Goal: Register for event/course

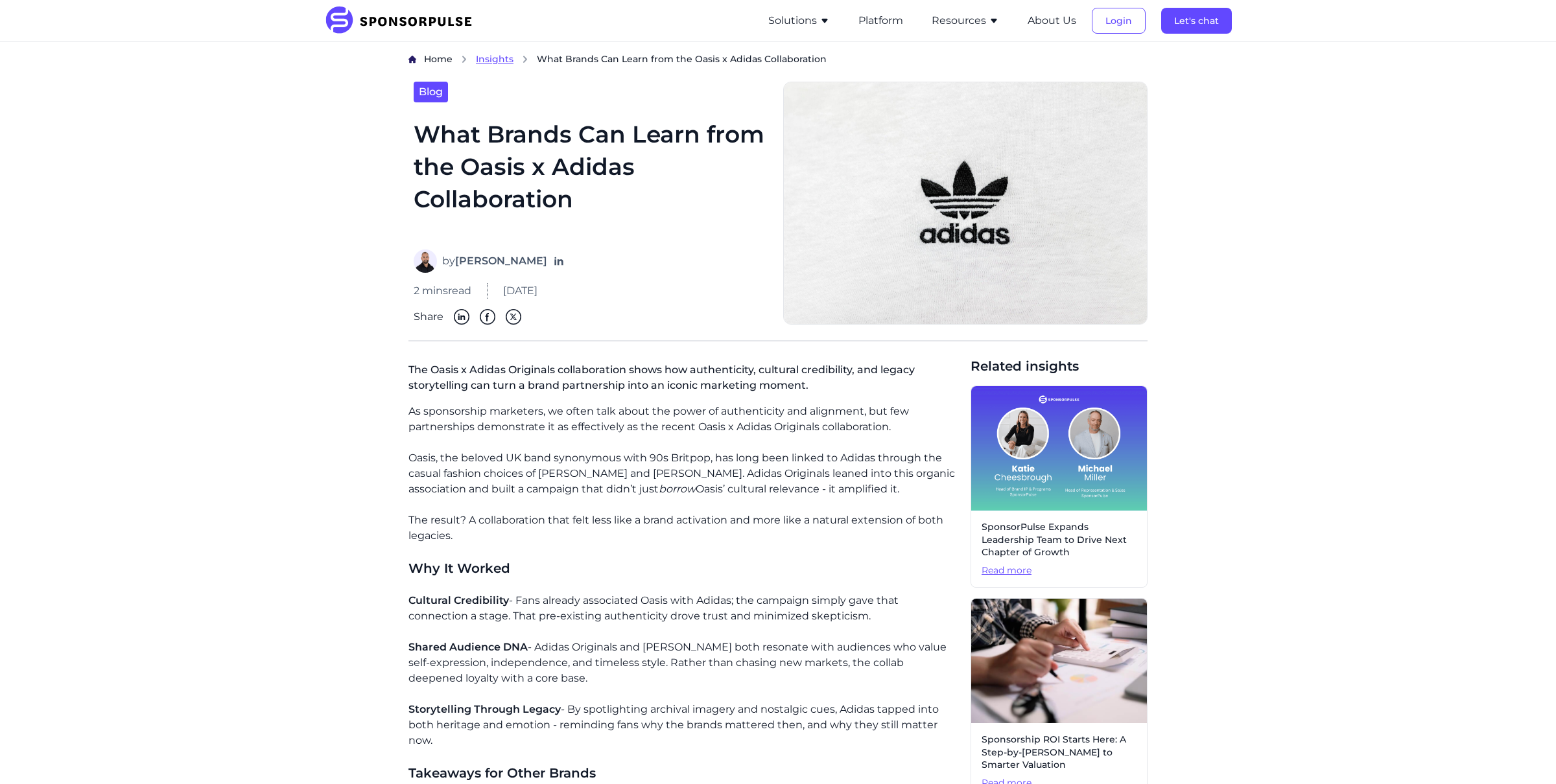
click at [496, 60] on span "Insights" at bounding box center [495, 59] width 37 height 12
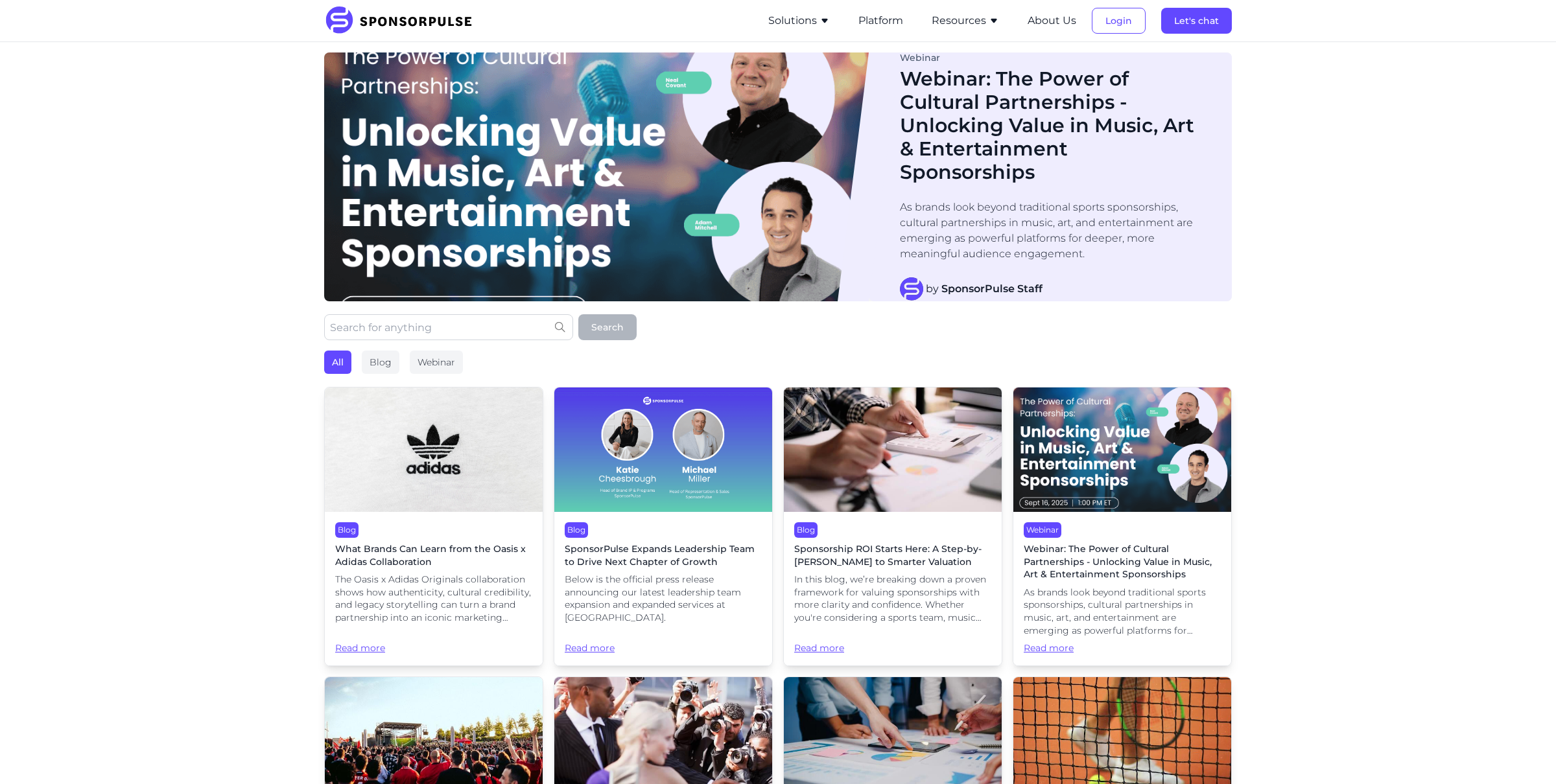
click at [970, 26] on button "Resources" at bounding box center [965, 21] width 67 height 16
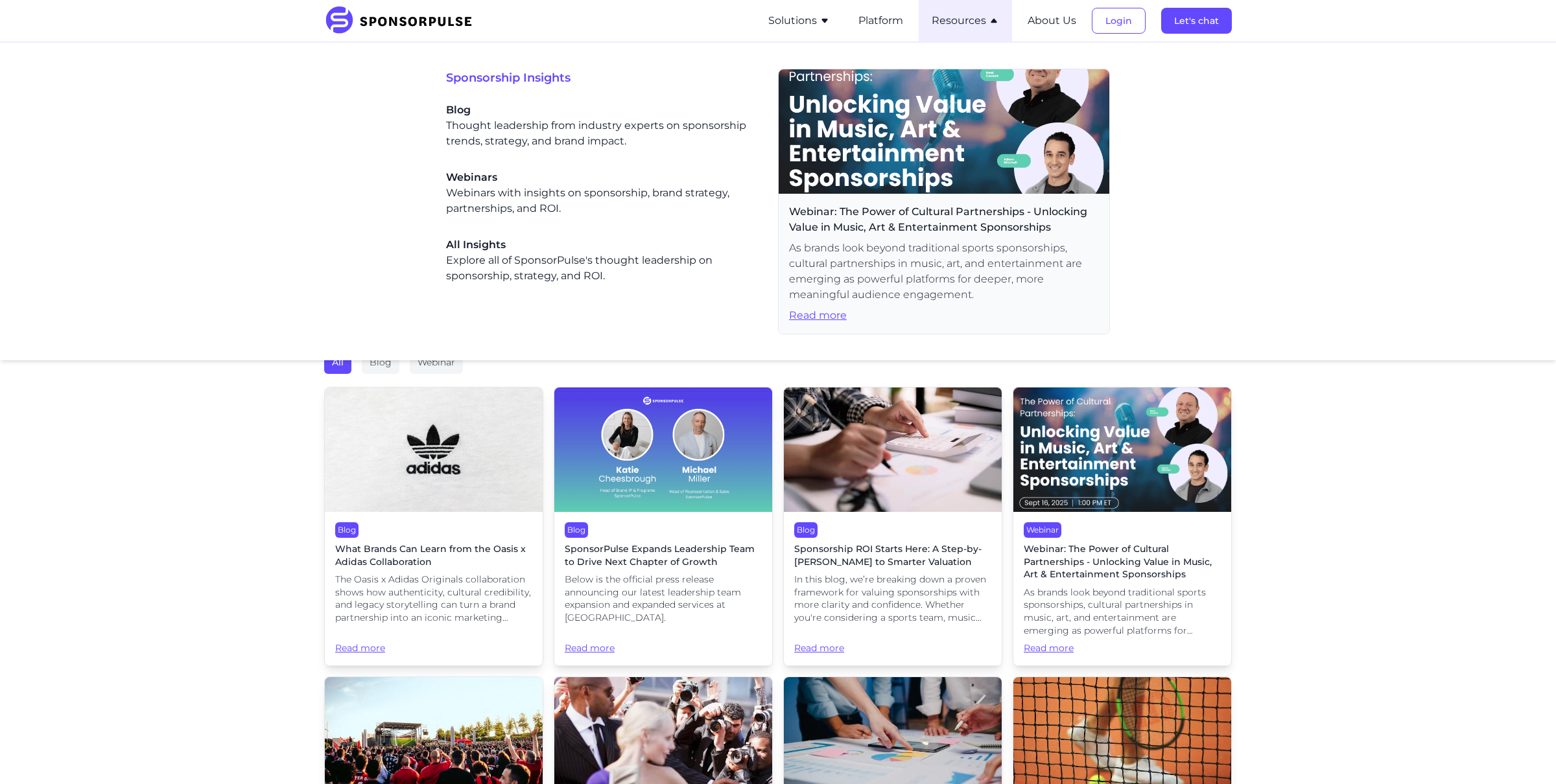
click at [970, 26] on button "Resources" at bounding box center [965, 21] width 67 height 16
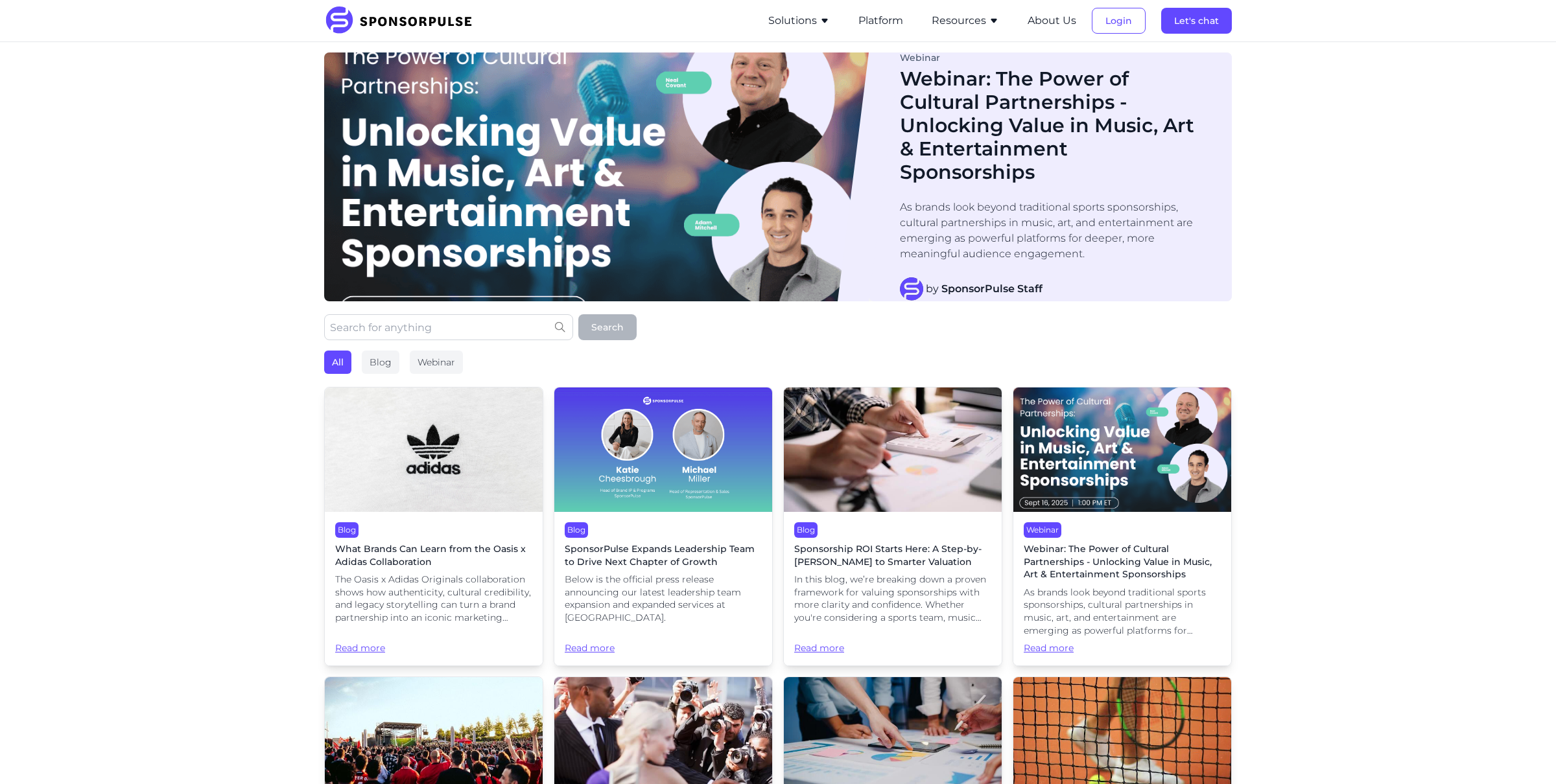
click at [1120, 461] on img at bounding box center [1122, 450] width 218 height 124
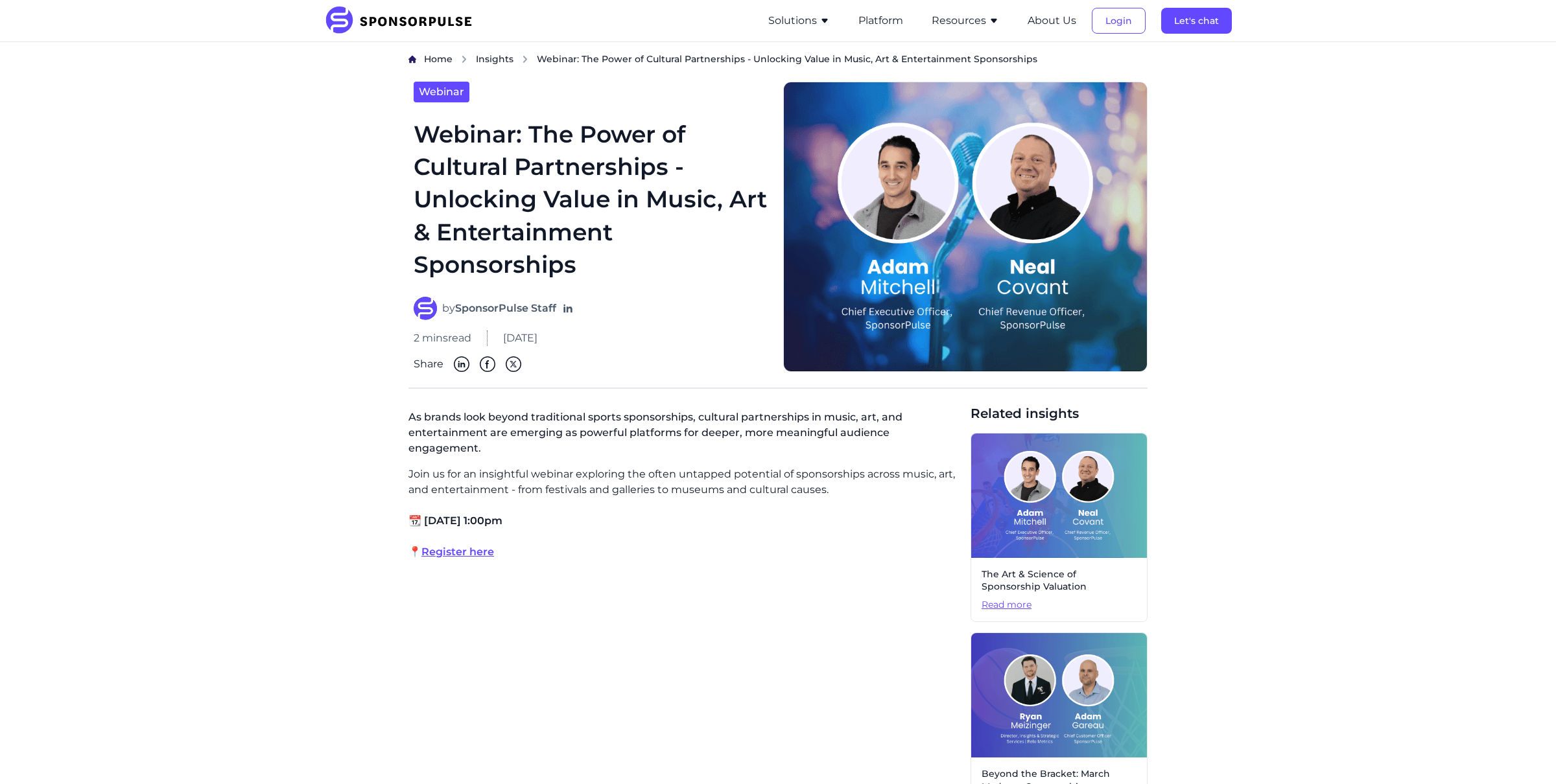
click at [791, 14] on button "Solutions" at bounding box center [799, 21] width 61 height 16
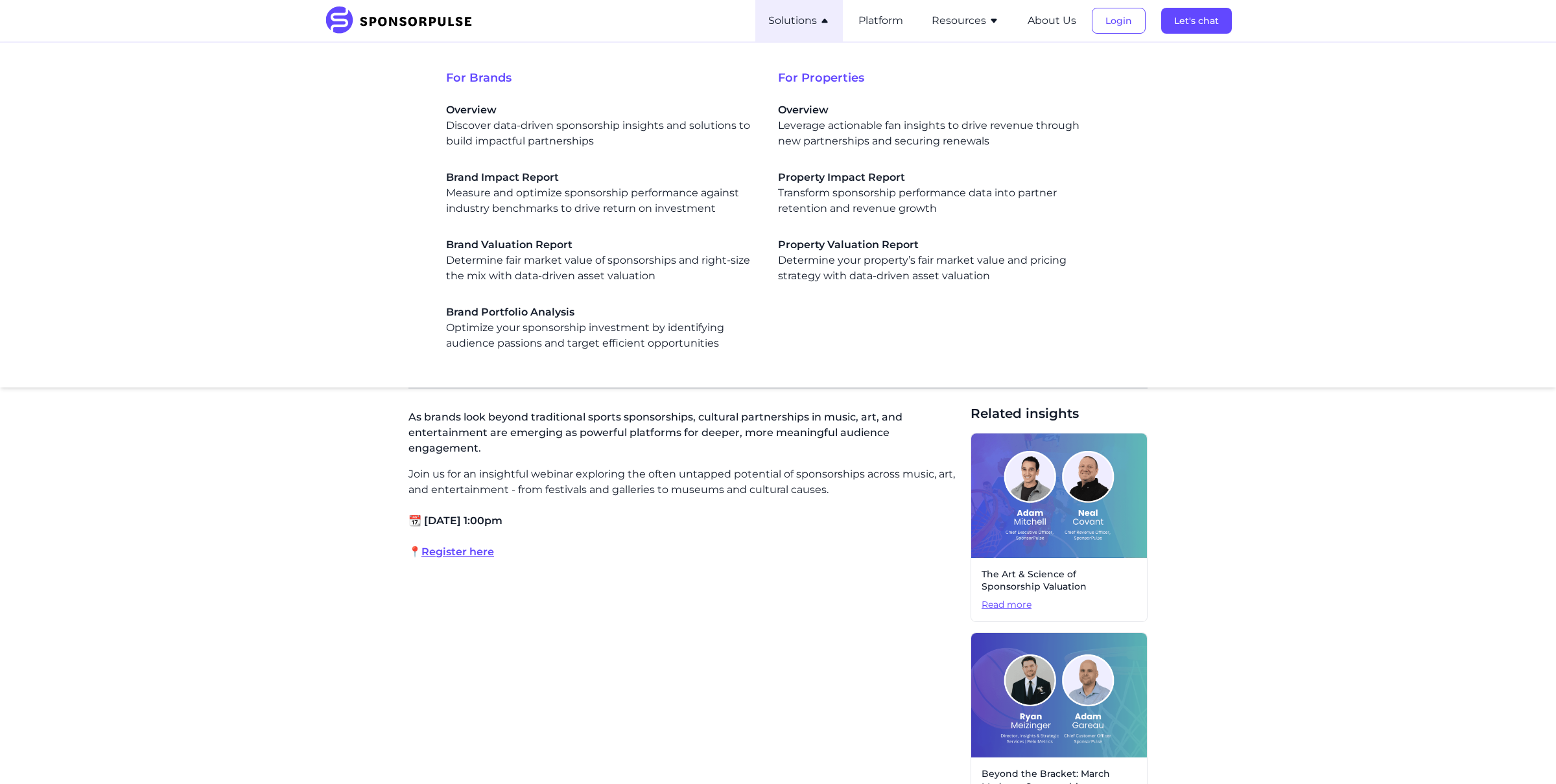
click at [960, 22] on button "Resources" at bounding box center [965, 21] width 67 height 16
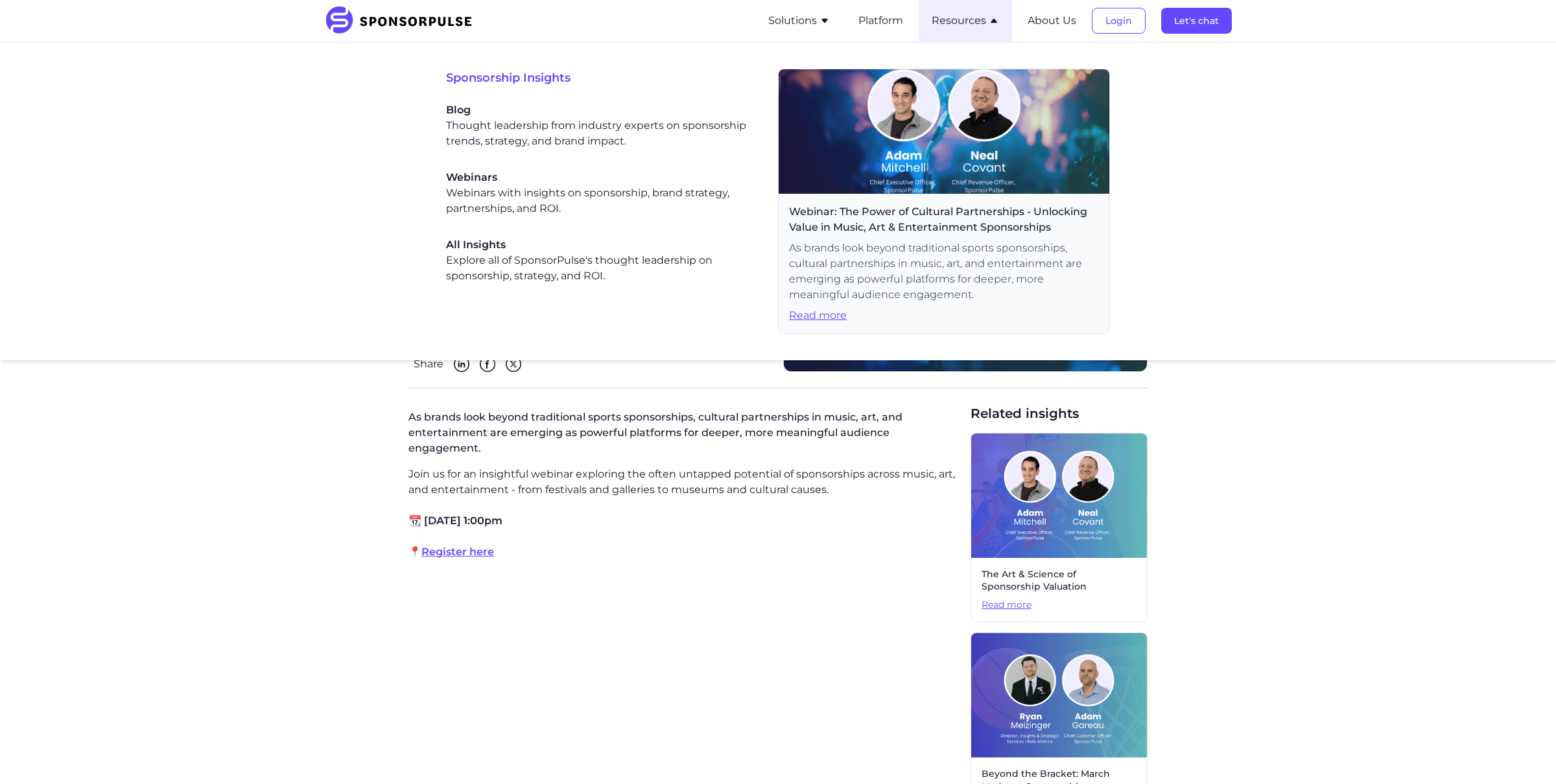
click at [368, 2] on div "SponsorPulse Solutions For Brands Overview Discover data-driven sponsorship ins…" at bounding box center [778, 20] width 908 height 41
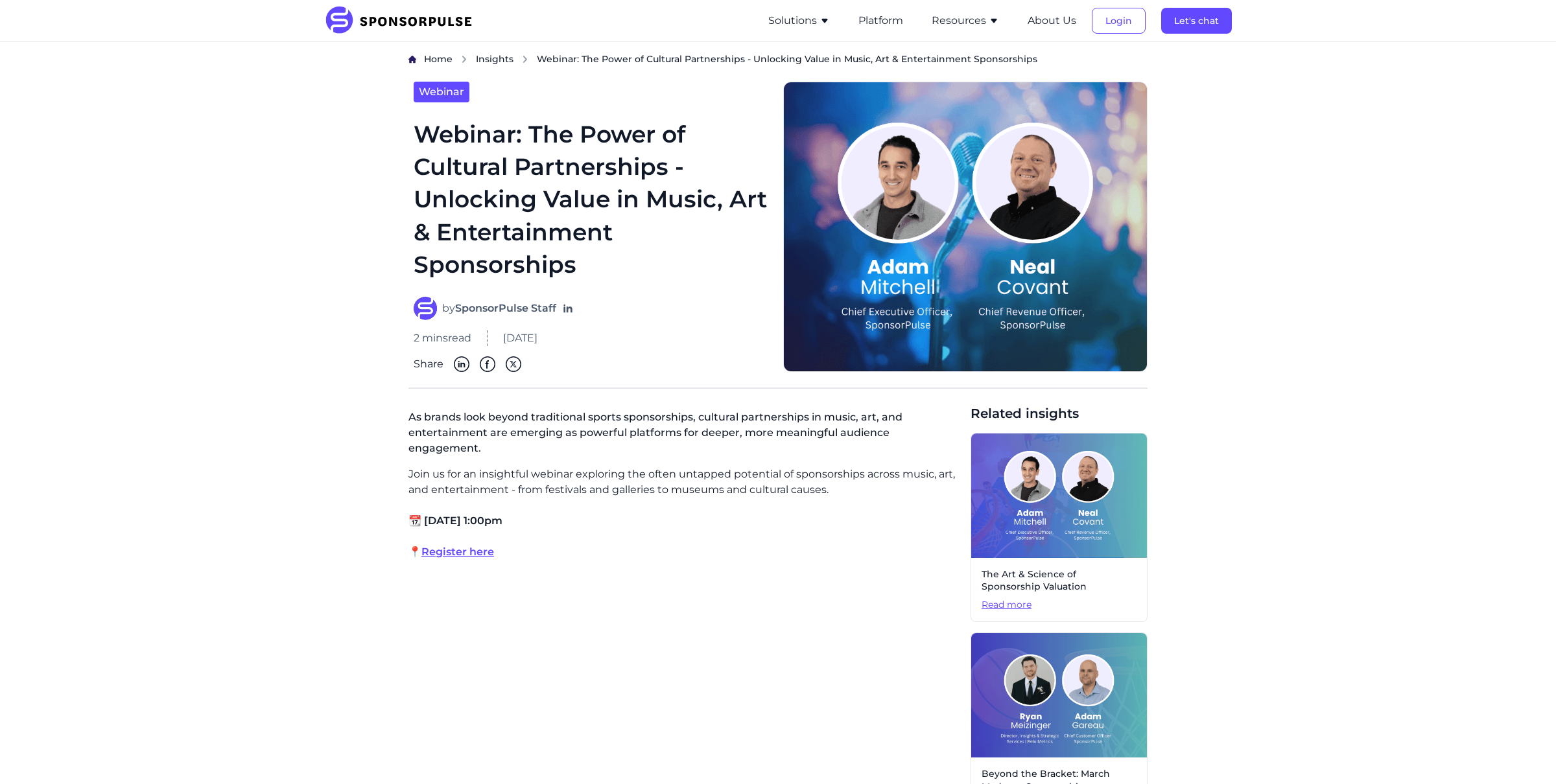
click at [349, 7] on img at bounding box center [403, 20] width 157 height 29
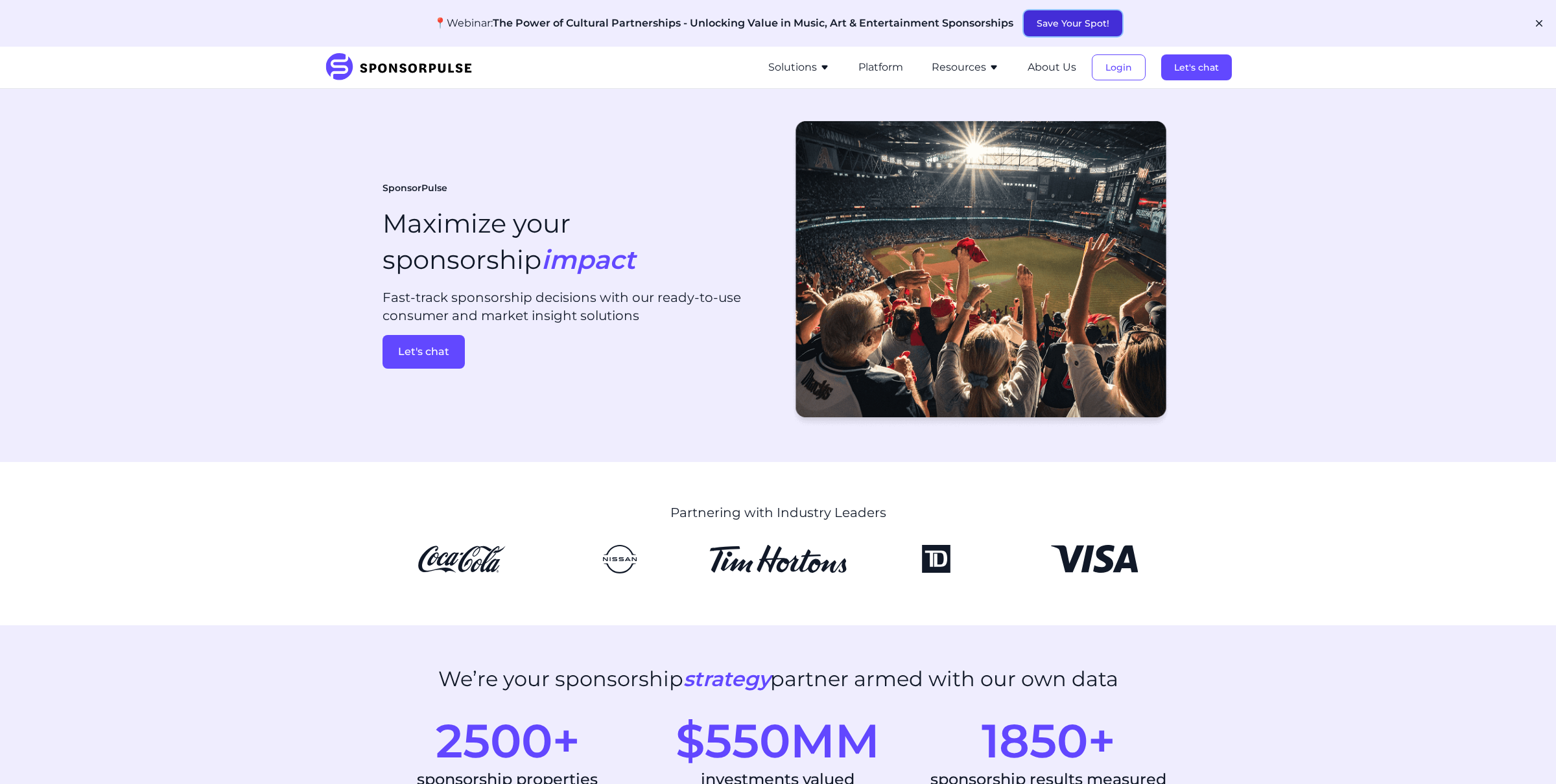
click at [1087, 29] on button "Save Your Spot!" at bounding box center [1073, 22] width 99 height 26
click at [964, 75] on li "Resources Sponsorship Insights Blog Thought leadership from industry experts on…" at bounding box center [965, 67] width 93 height 41
click at [976, 57] on li "Resources Sponsorship Insights Blog Thought leadership from industry experts on…" at bounding box center [965, 67] width 93 height 41
click at [973, 63] on button "Resources" at bounding box center [965, 67] width 67 height 16
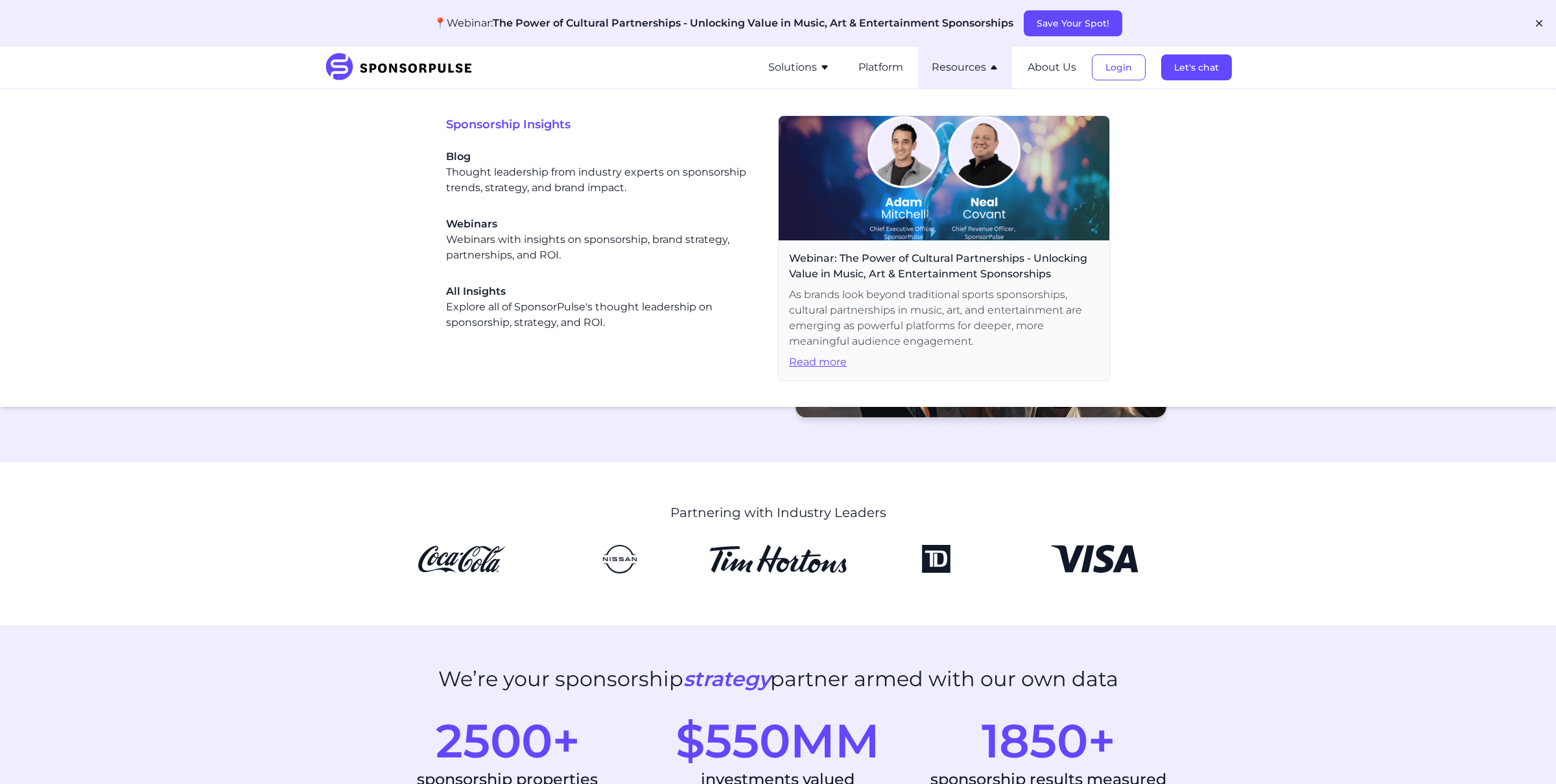
click at [962, 187] on img at bounding box center [944, 178] width 330 height 124
